Goal: Information Seeking & Learning: Learn about a topic

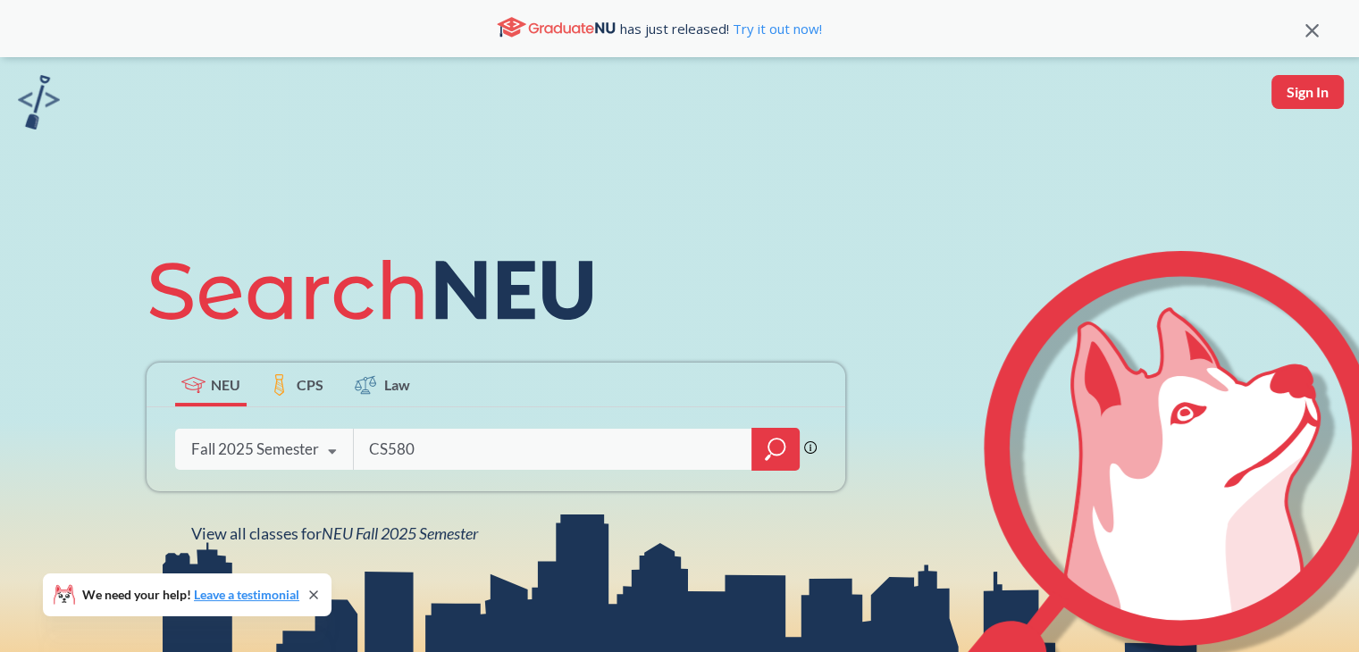
type input "CS5800"
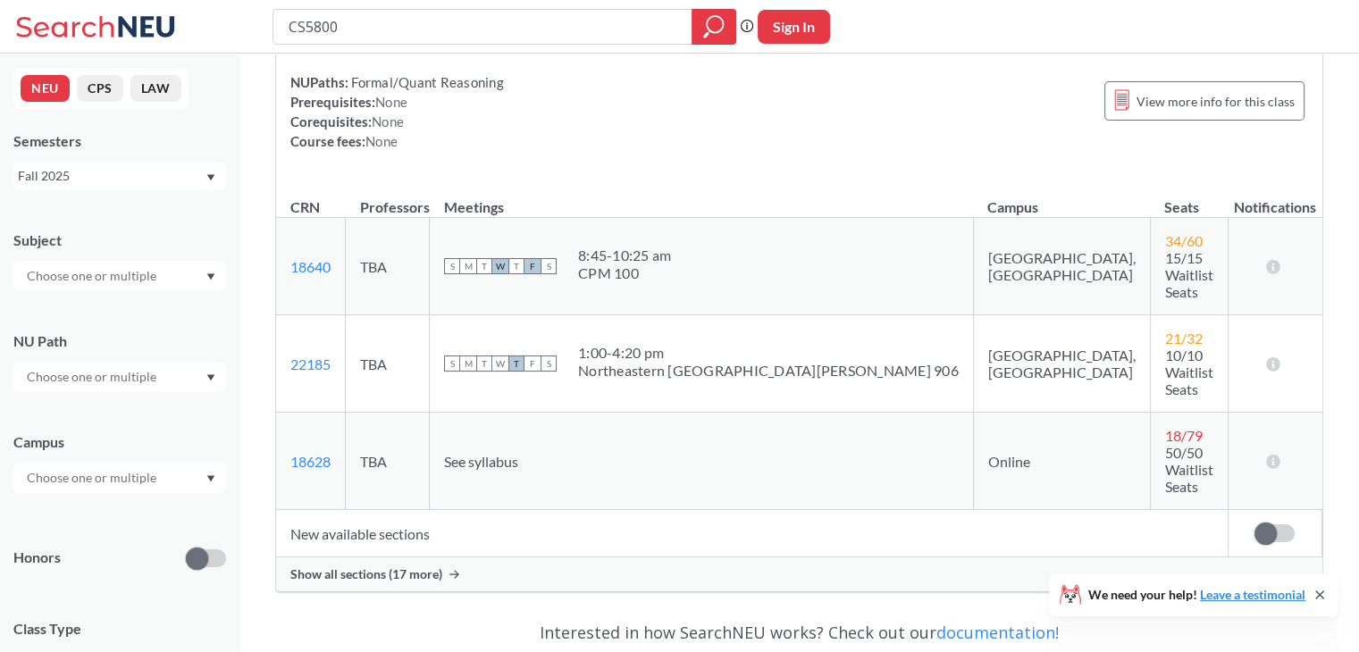
scroll to position [182, 0]
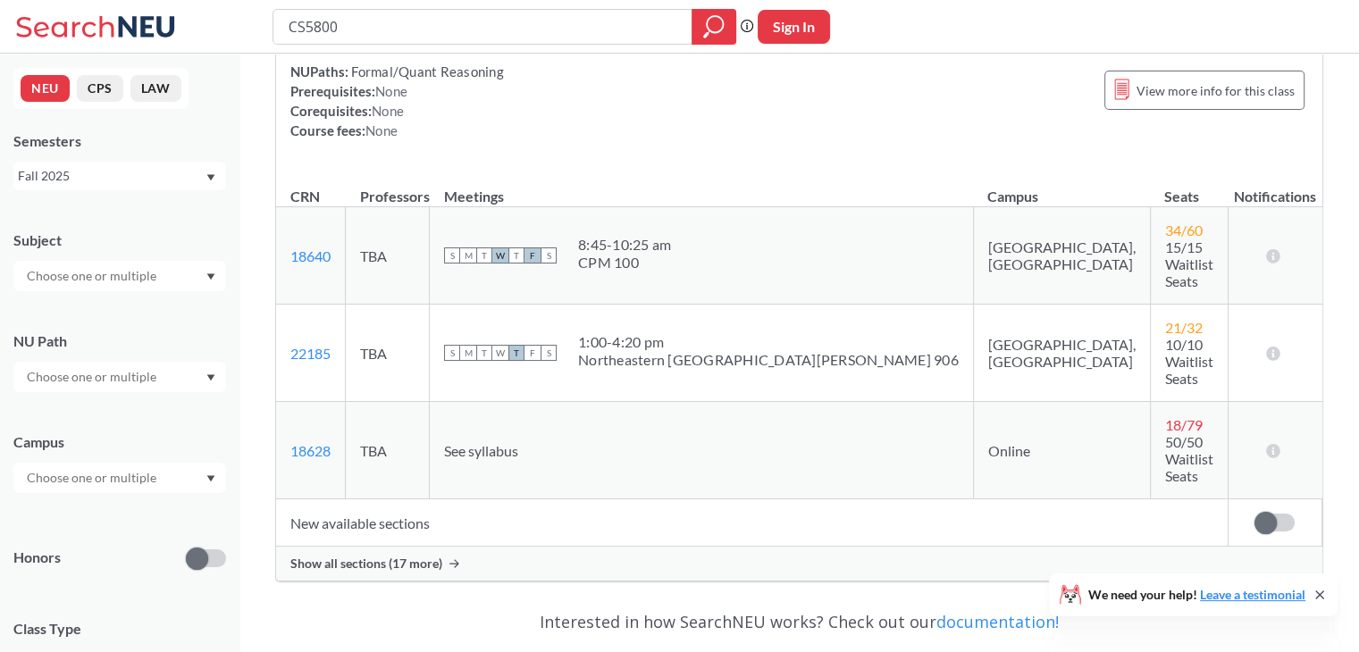
click at [372, 556] on span "Show all sections (17 more)" at bounding box center [366, 564] width 152 height 16
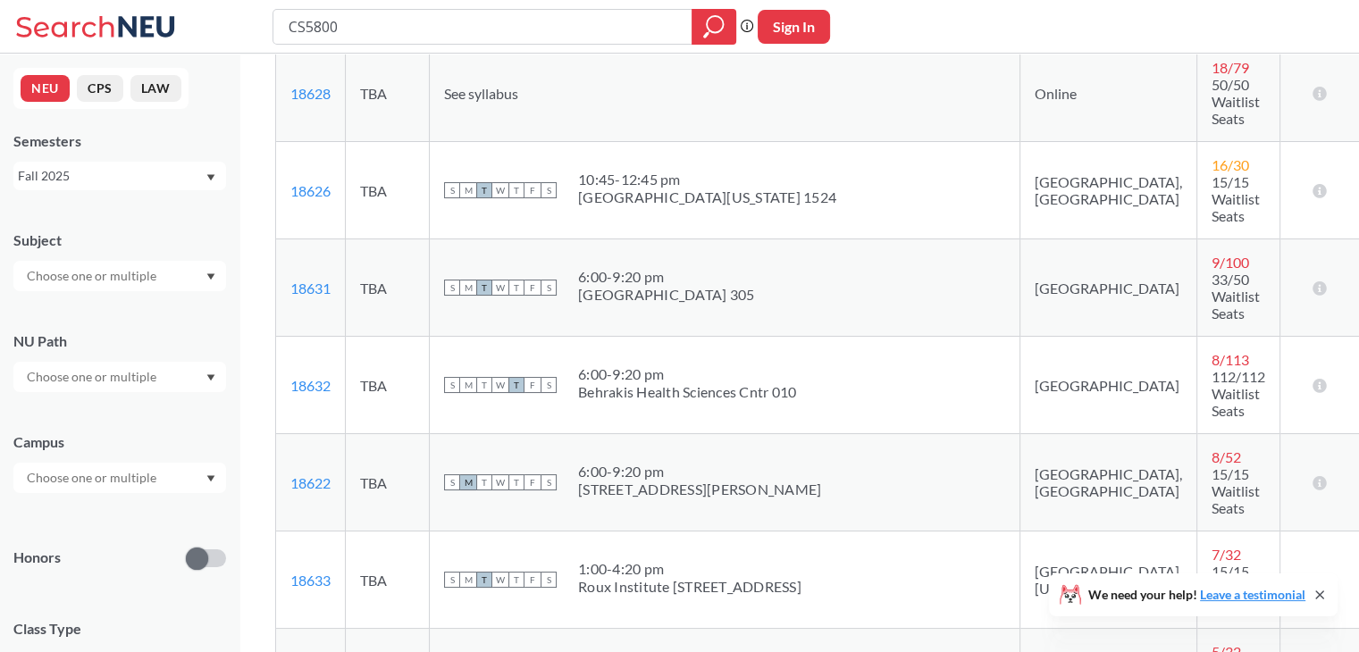
scroll to position [541, 0]
click at [492, 570] on span "T" at bounding box center [484, 578] width 16 height 16
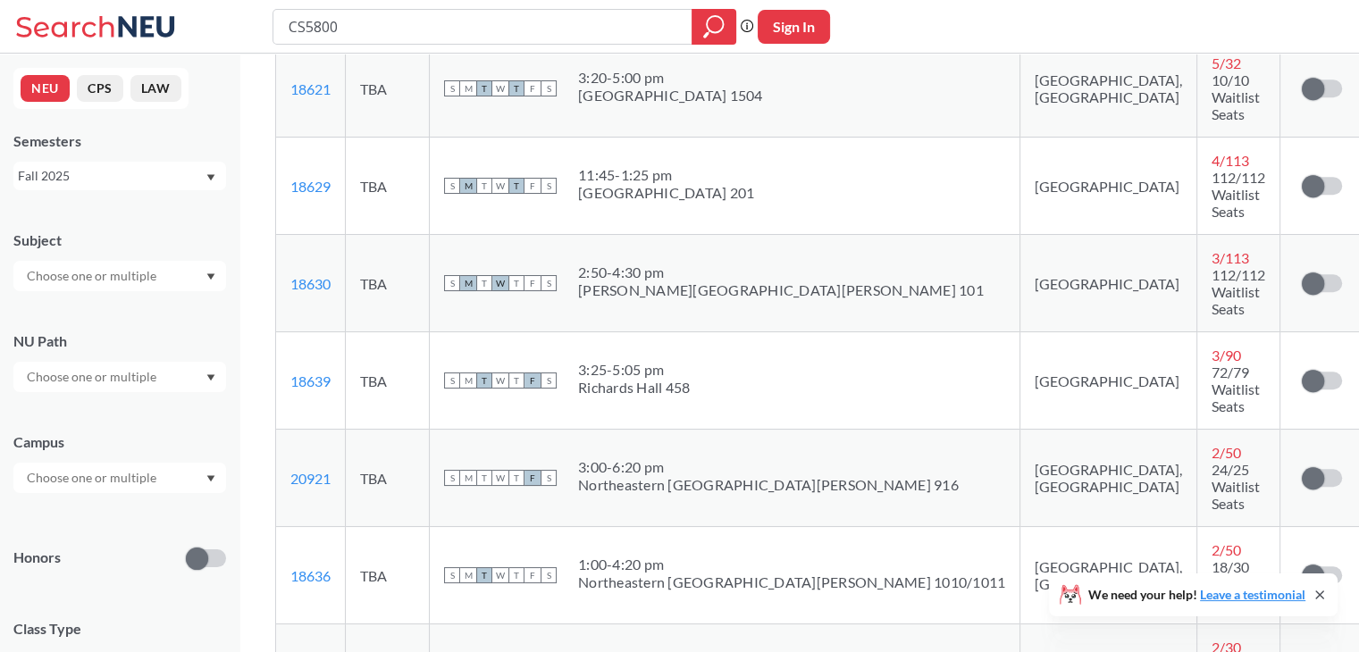
scroll to position [1133, 0]
